Goal: Navigation & Orientation: Find specific page/section

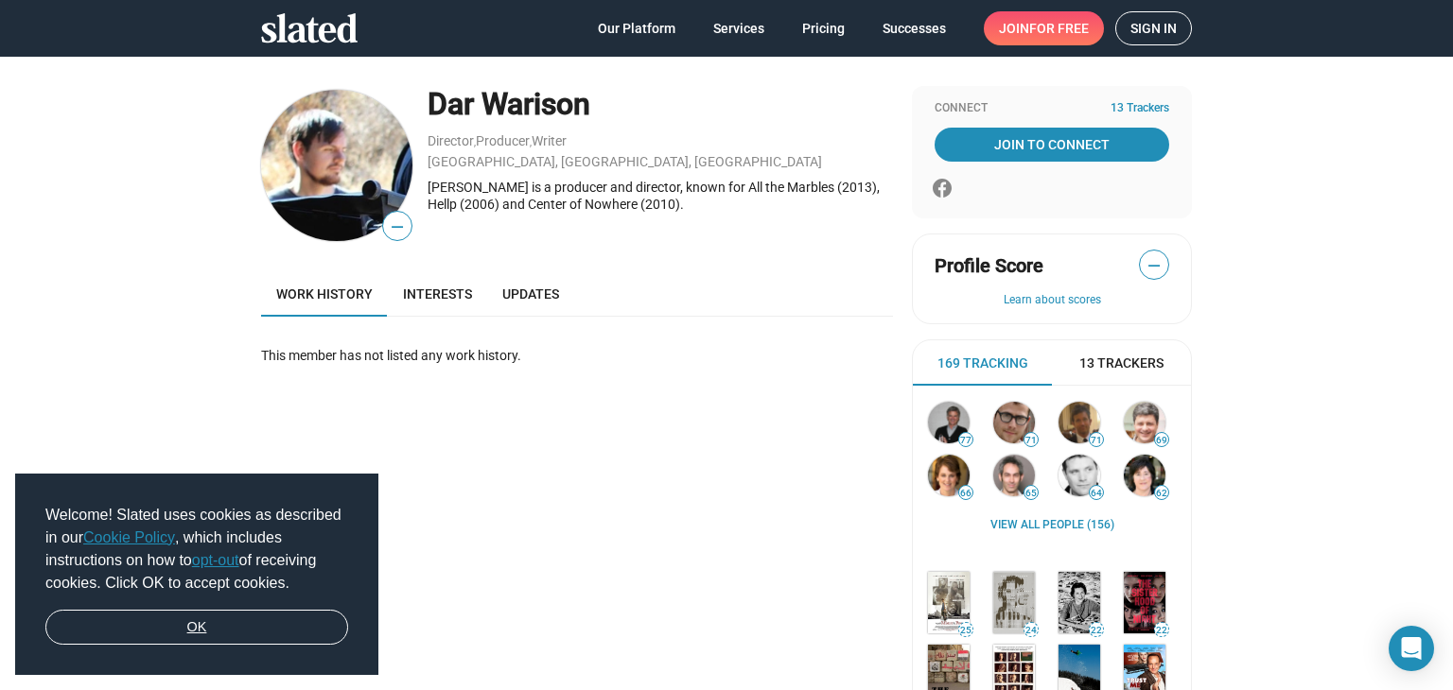
click at [277, 628] on link "OK" at bounding box center [196, 628] width 303 height 36
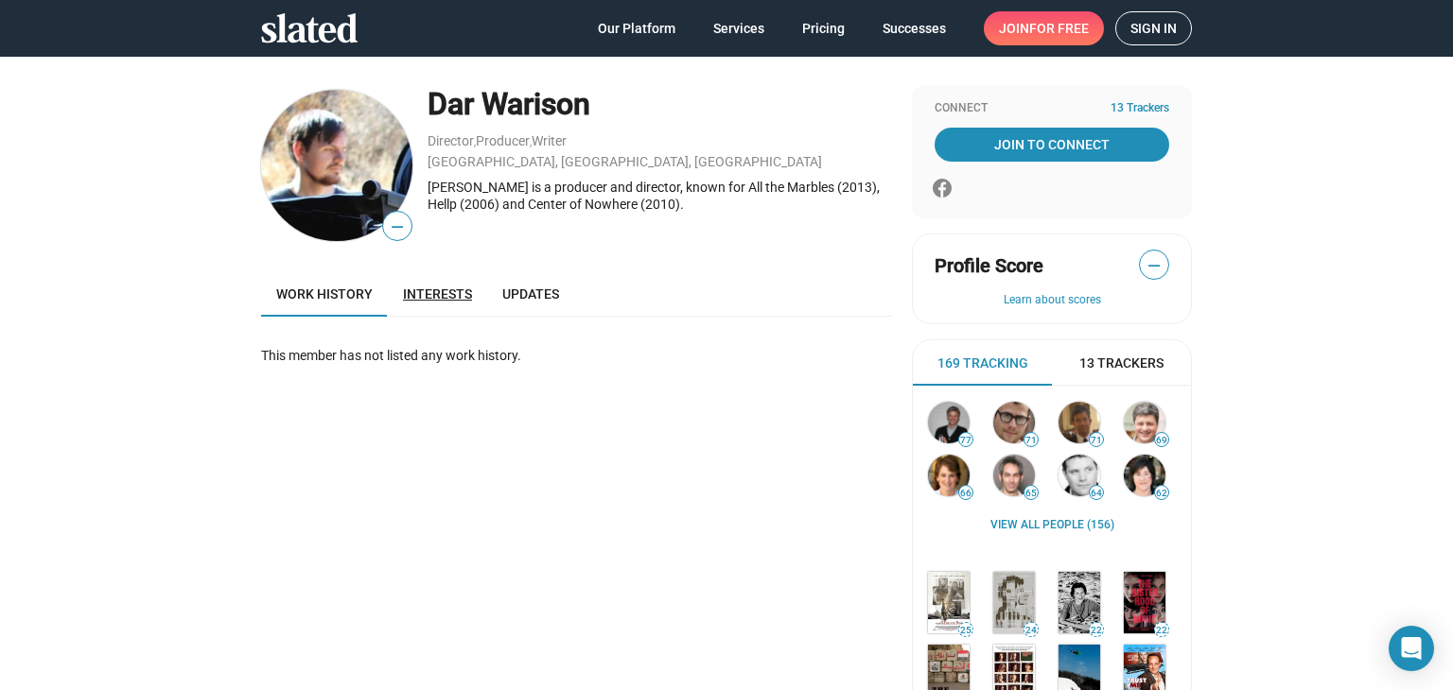
click at [441, 285] on link "Interests" at bounding box center [437, 293] width 99 height 45
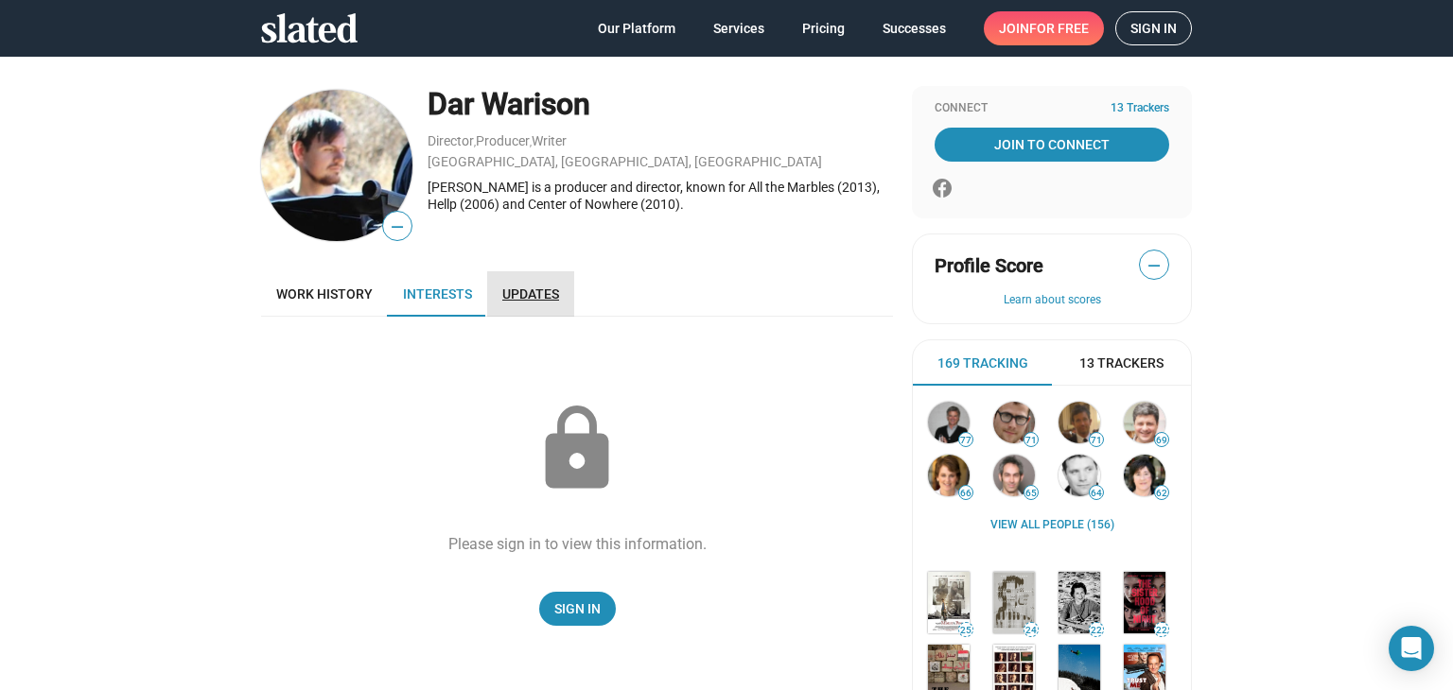
click at [507, 305] on link "Updates" at bounding box center [530, 293] width 87 height 45
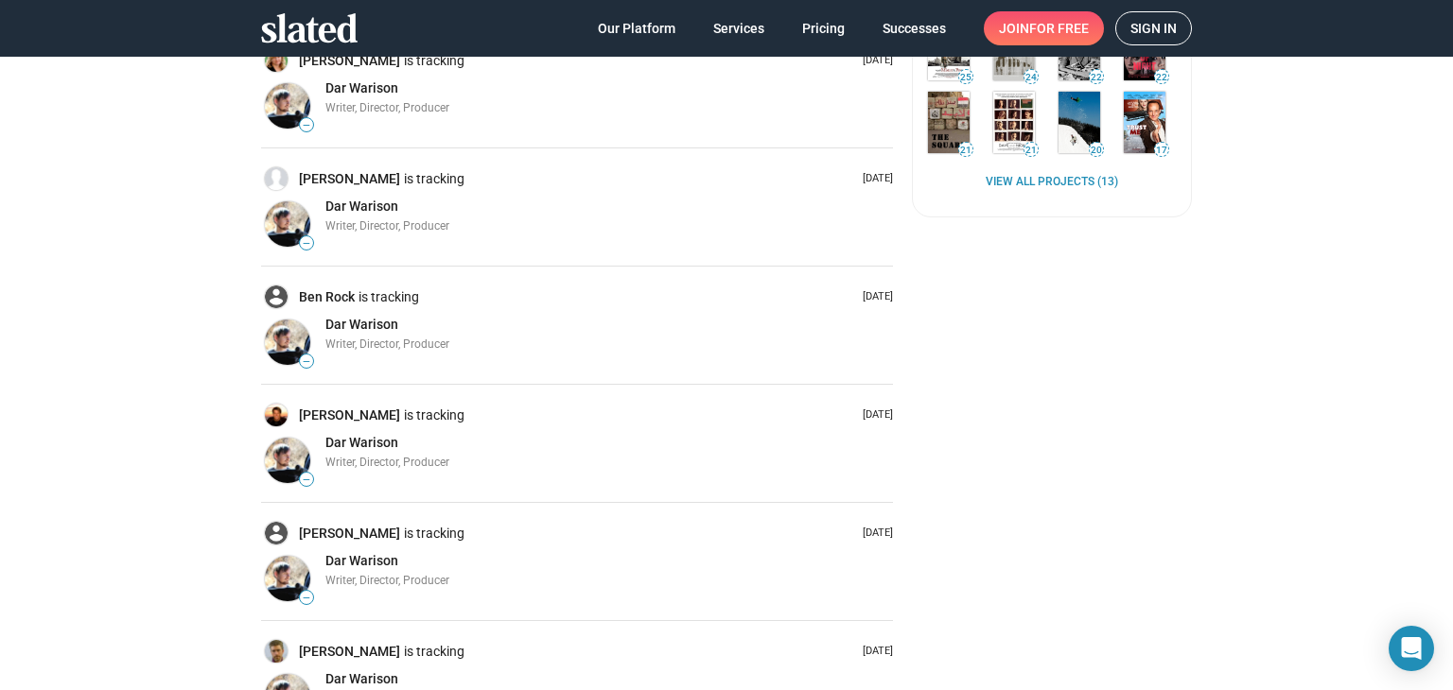
scroll to position [567, 0]
